Goal: Navigation & Orientation: Find specific page/section

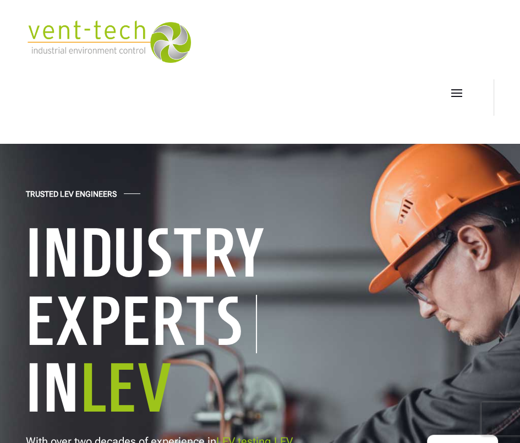
click at [457, 93] on span at bounding box center [457, 93] width 18 height 18
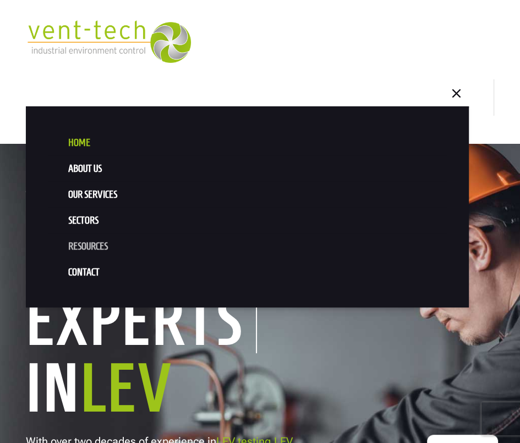
click at [92, 241] on link "Resources" at bounding box center [247, 247] width 399 height 26
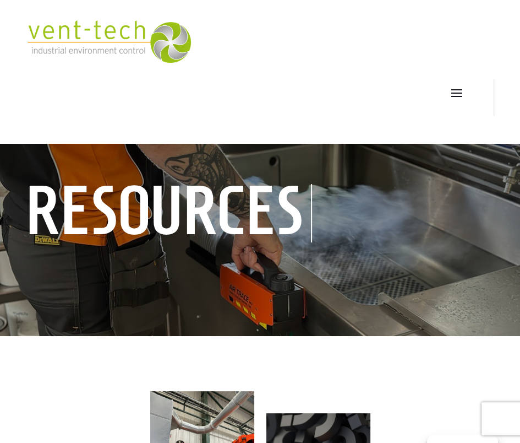
click at [452, 89] on span at bounding box center [457, 93] width 18 height 18
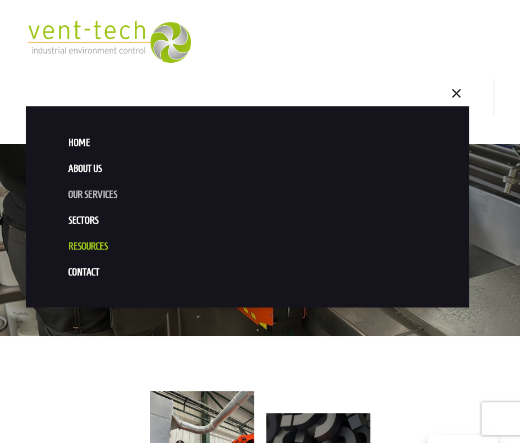
click at [110, 194] on link "Our Services" at bounding box center [247, 195] width 399 height 26
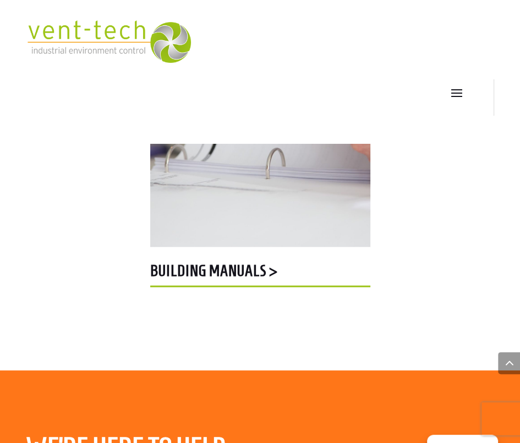
scroll to position [3139, 0]
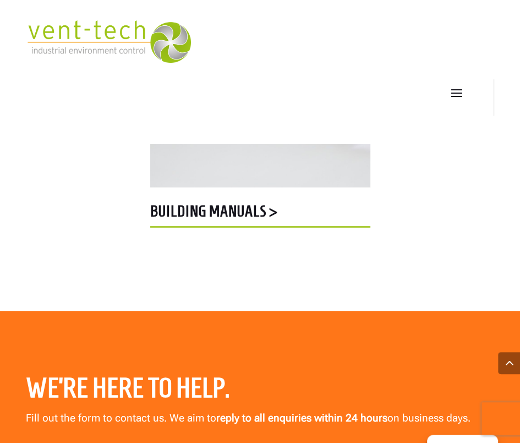
click at [247, 209] on h5 "building manuals >" at bounding box center [260, 213] width 220 height 21
